Goal: Task Accomplishment & Management: Manage account settings

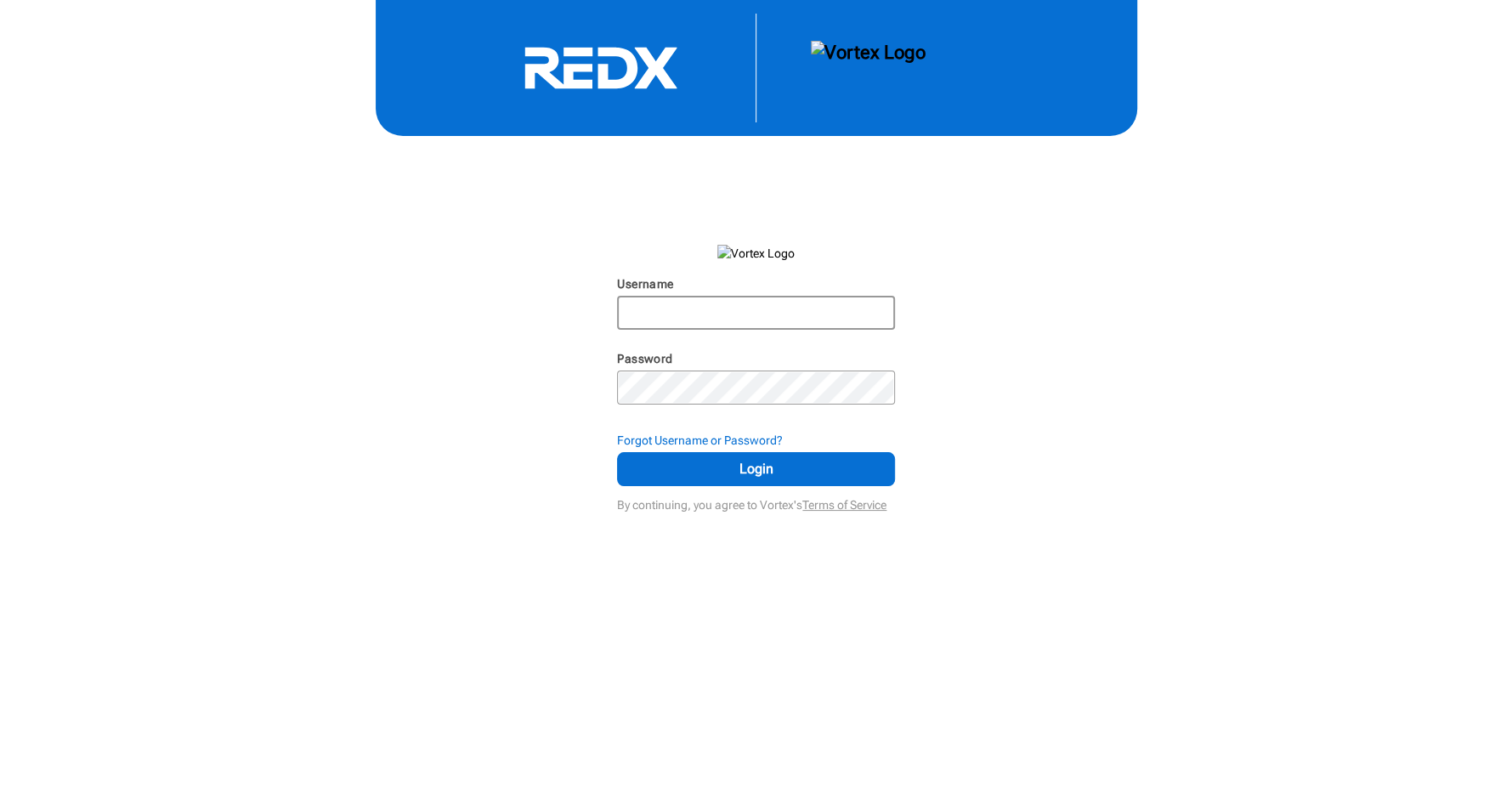
click at [745, 312] on input "Username" at bounding box center [756, 312] width 274 height 30
type input "[PERSON_NAME]"
click at [796, 462] on span "Login" at bounding box center [755, 469] width 235 height 20
click at [754, 468] on span "Login" at bounding box center [755, 469] width 235 height 20
click at [691, 298] on input "[PERSON_NAME]" at bounding box center [756, 312] width 274 height 30
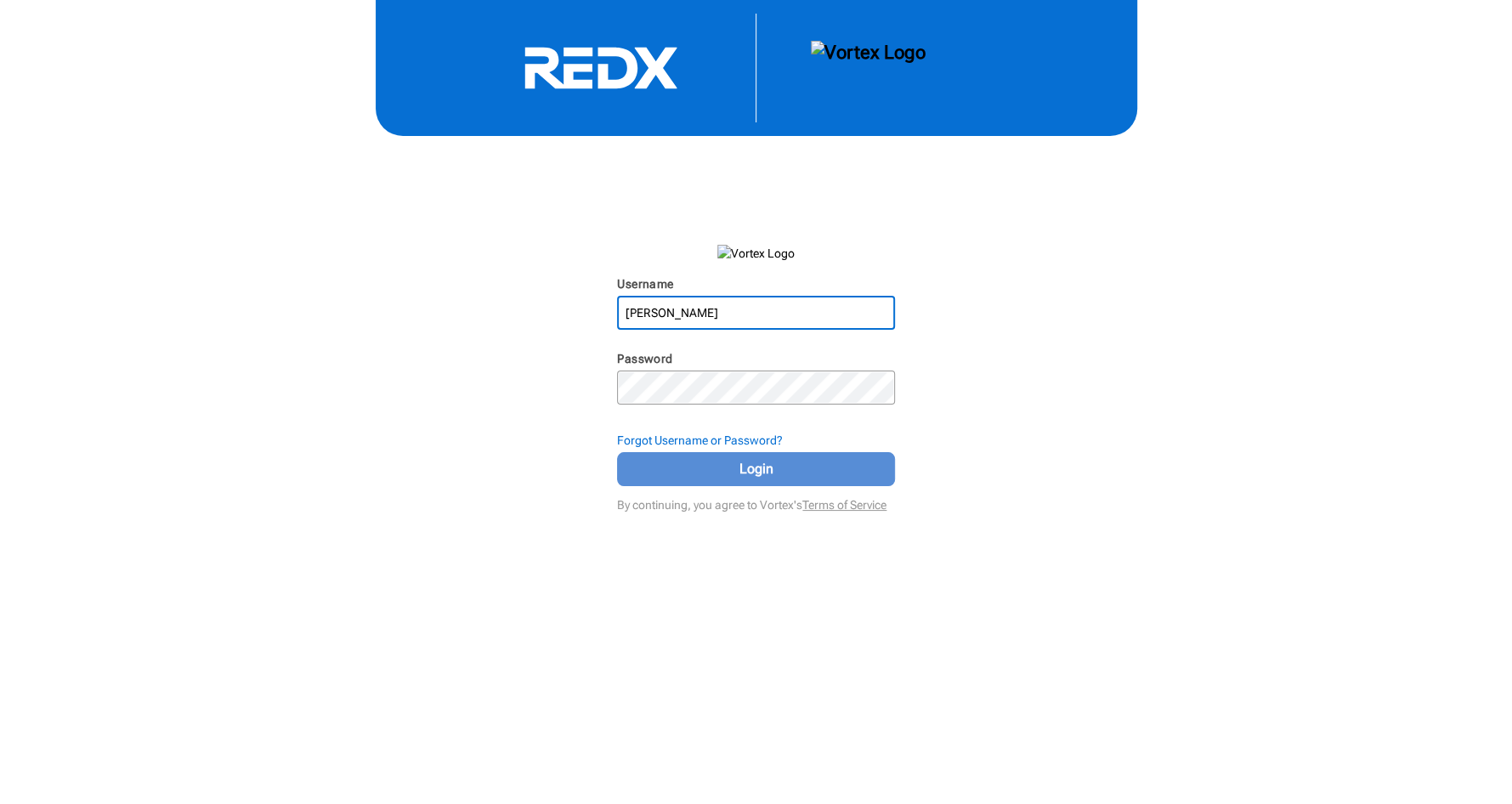
click at [779, 465] on span "Login" at bounding box center [755, 469] width 235 height 20
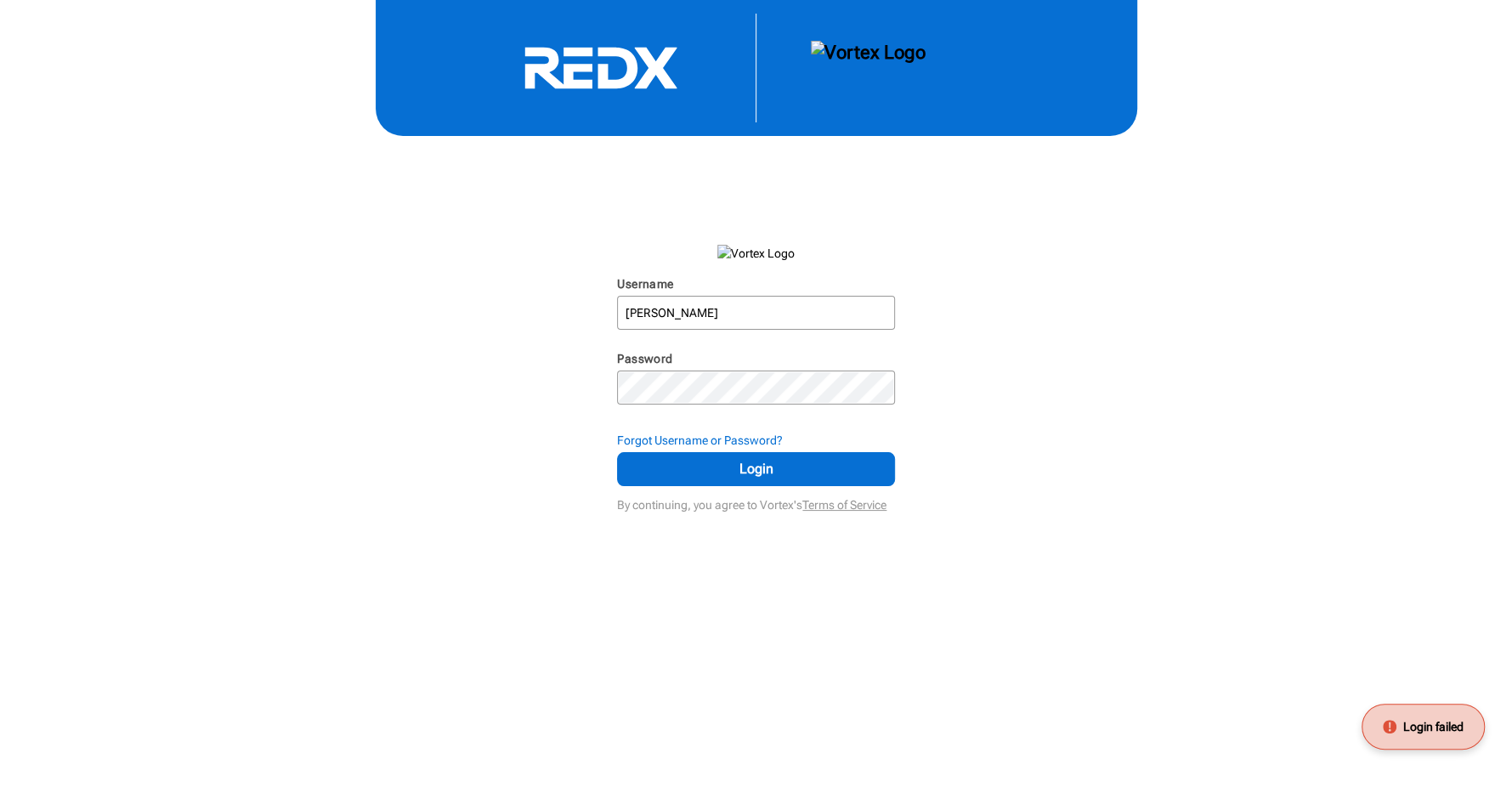
click at [405, 352] on div "Username [PERSON_NAME] N/A Password N/A Forgot Username or Password? Login By c…" at bounding box center [756, 258] width 1512 height 517
click at [690, 319] on input "[PERSON_NAME]" at bounding box center [756, 312] width 274 height 30
click at [1100, 437] on div "Username [PERSON_NAME] N/A Password N/A Forgot Username or Password? Login By c…" at bounding box center [756, 258] width 1512 height 517
click at [1080, 416] on div "Username [PERSON_NAME] N/A Password N/A Forgot Username or Password? Login By c…" at bounding box center [756, 258] width 1512 height 517
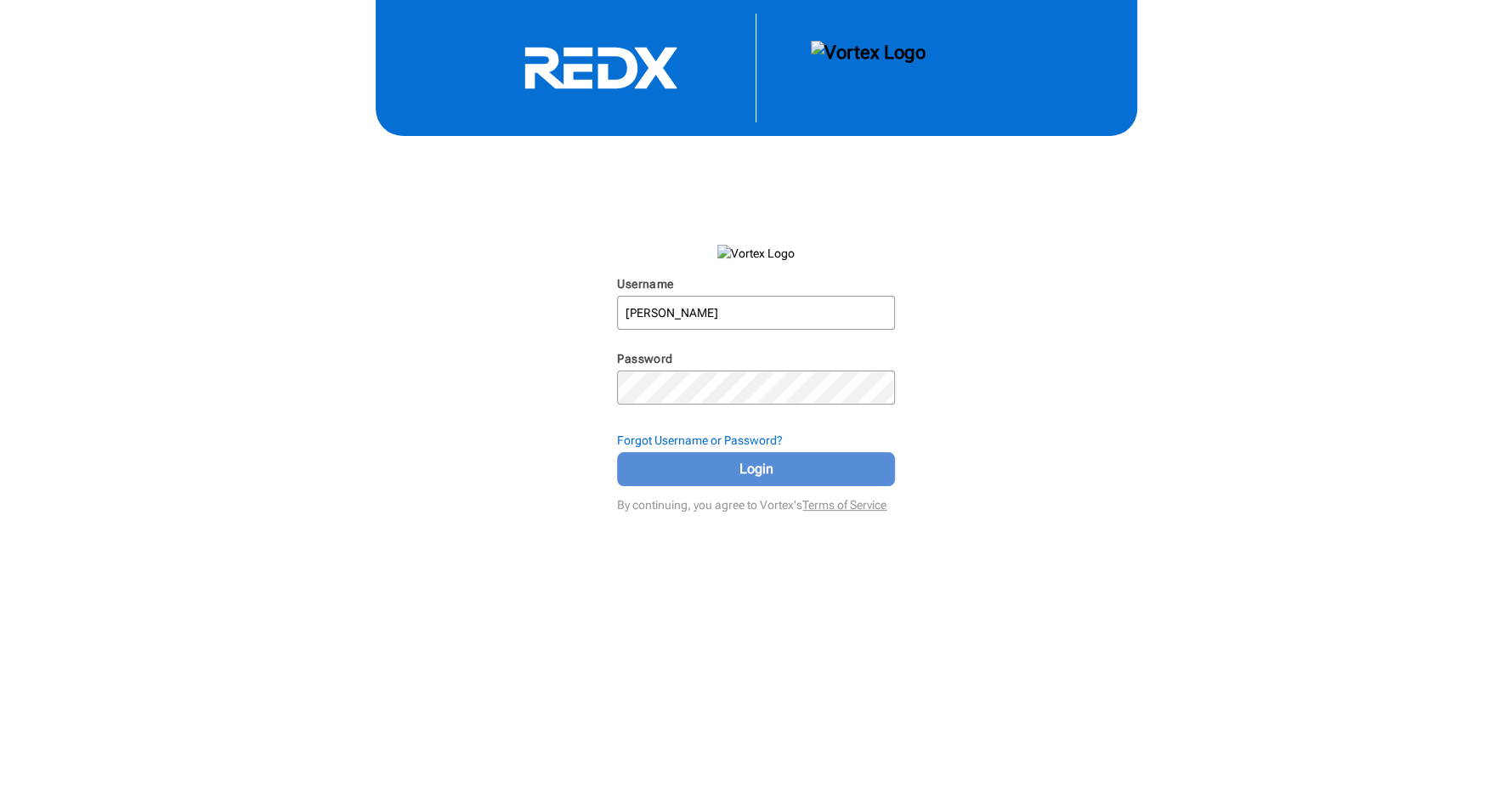
click at [786, 475] on span "Login" at bounding box center [755, 469] width 235 height 20
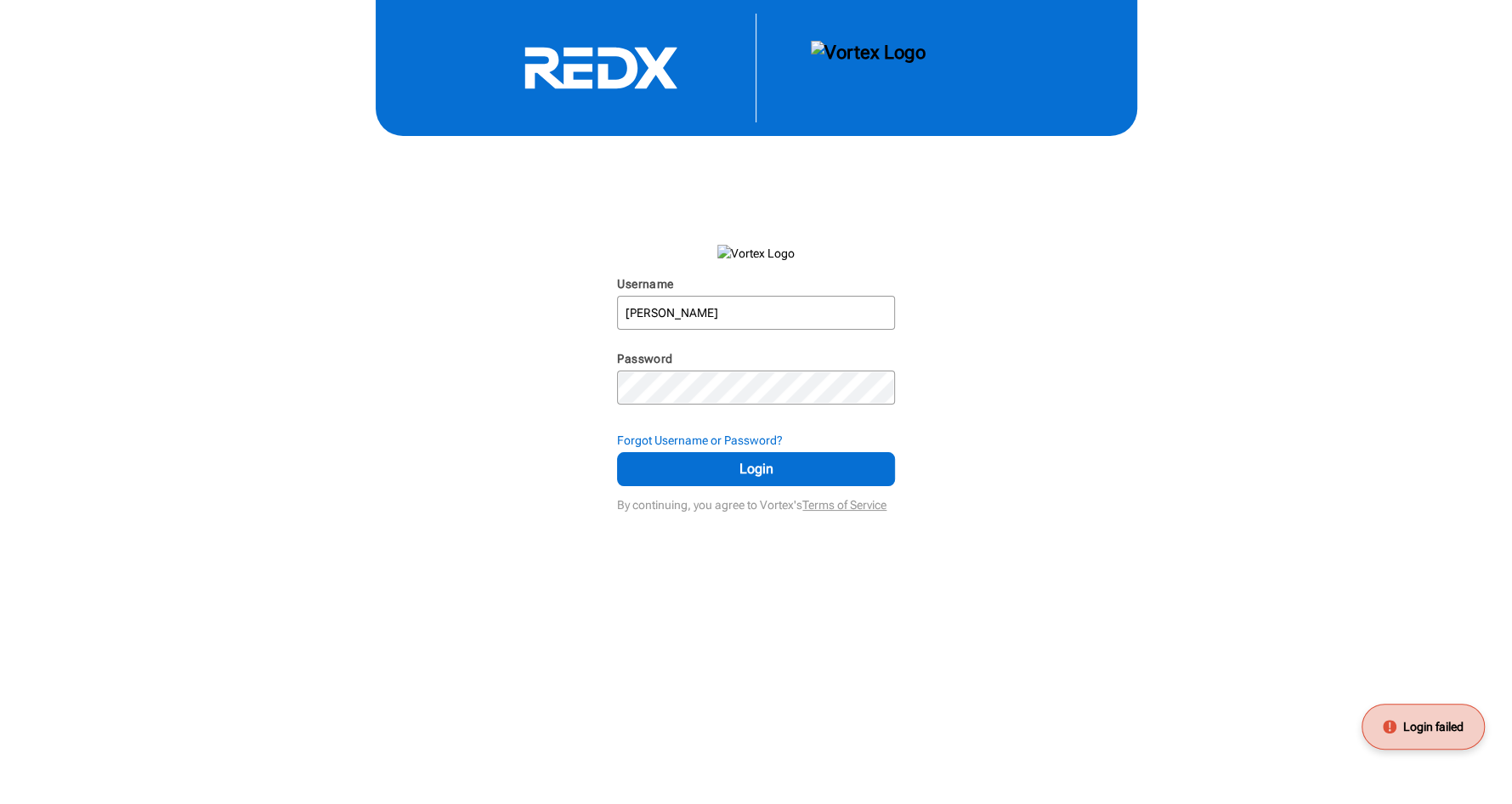
click at [1260, 344] on div "Username [PERSON_NAME] N/A Password N/A Forgot Username or Password? Login By c…" at bounding box center [756, 258] width 1512 height 517
click at [237, 129] on div "Username [PERSON_NAME] N/A Password N/A Forgot Username or Password? Login By c…" at bounding box center [756, 258] width 1512 height 517
